Goal: Task Accomplishment & Management: Manage account settings

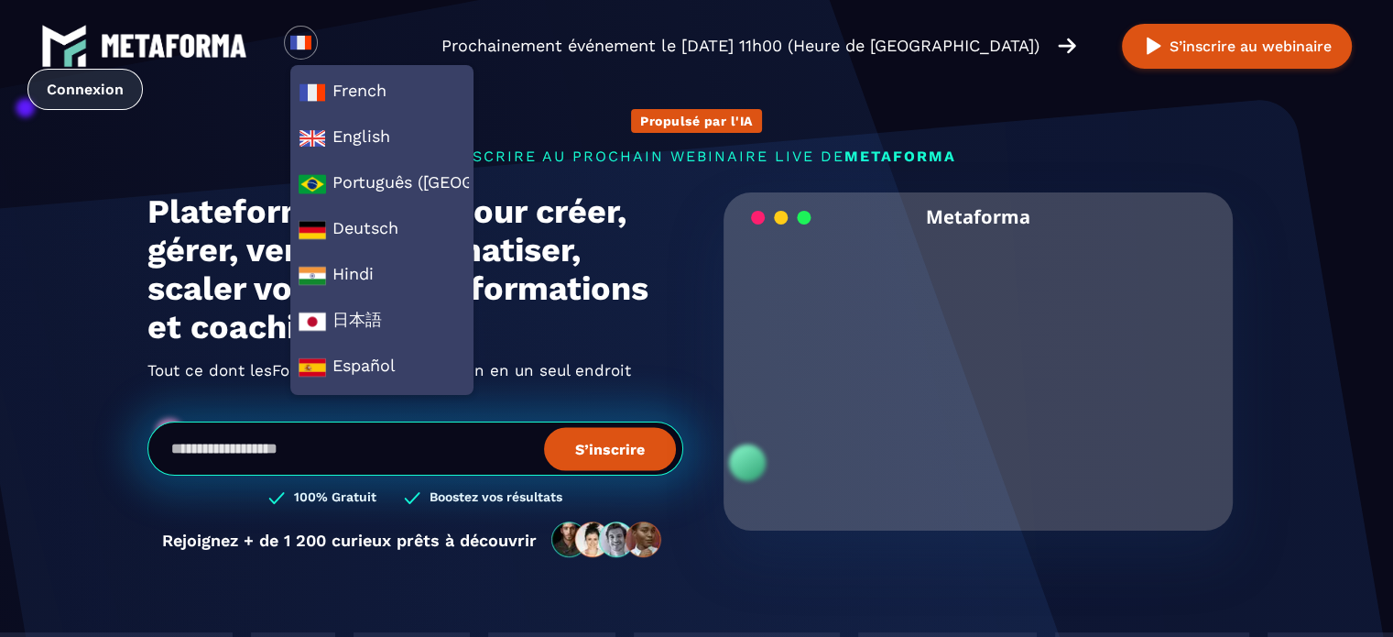
click at [143, 69] on link "Connexion" at bounding box center [84, 89] width 115 height 41
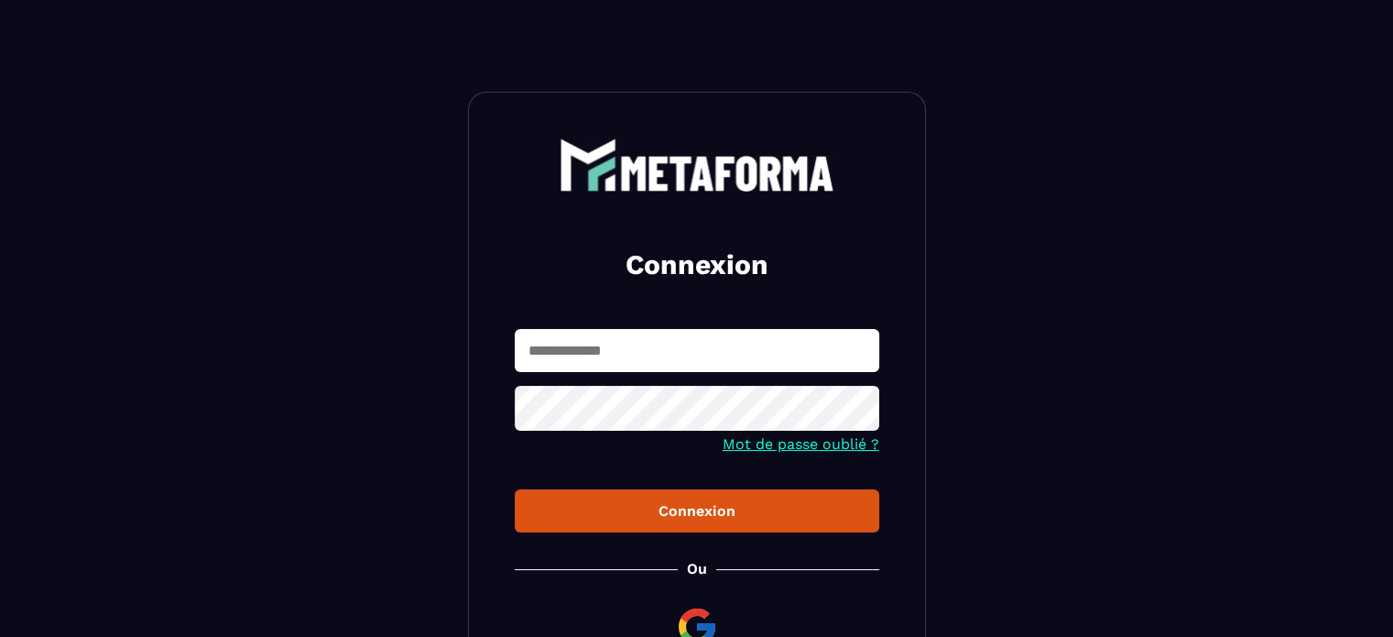
click at [563, 355] on input "text" at bounding box center [697, 350] width 365 height 43
type input "**********"
click at [515, 489] on button "Connexion" at bounding box center [697, 510] width 365 height 43
